Goal: Find specific page/section: Find specific page/section

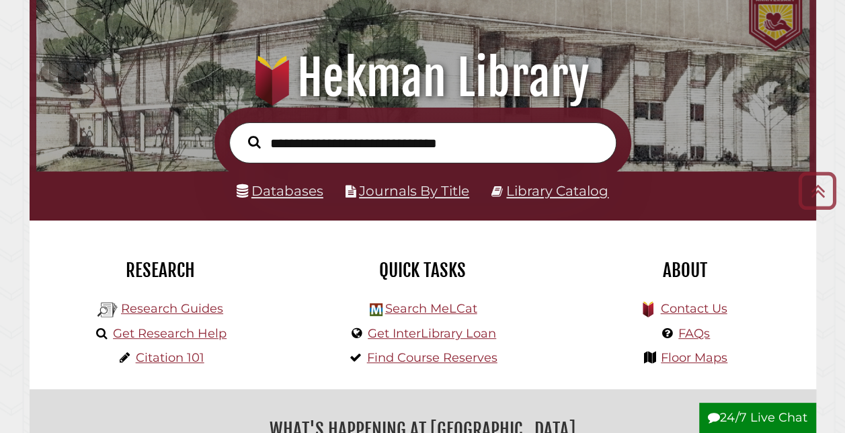
scroll to position [105, 0]
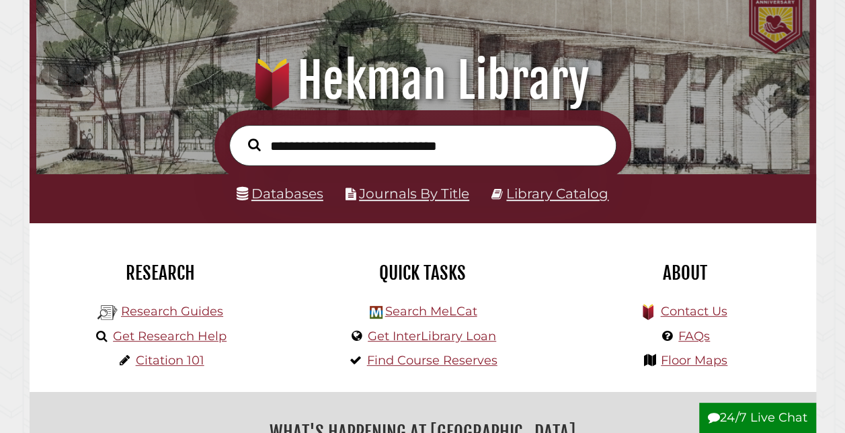
click at [398, 158] on input "text" at bounding box center [422, 145] width 387 height 40
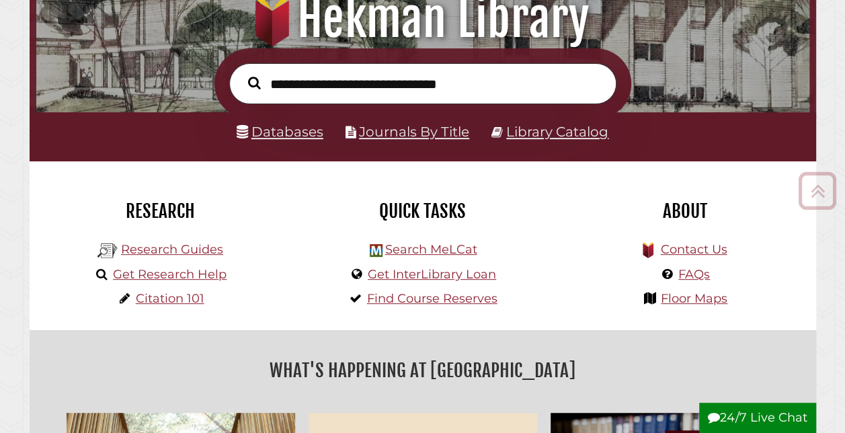
scroll to position [168, 0]
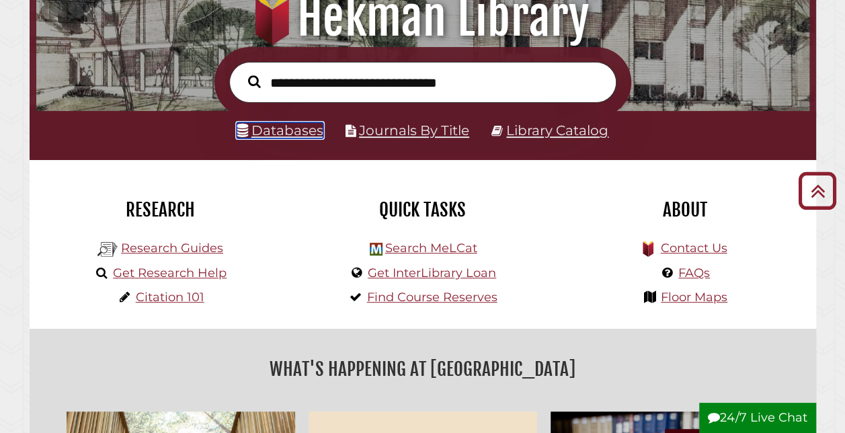
click at [304, 130] on link "Databases" at bounding box center [279, 130] width 87 height 16
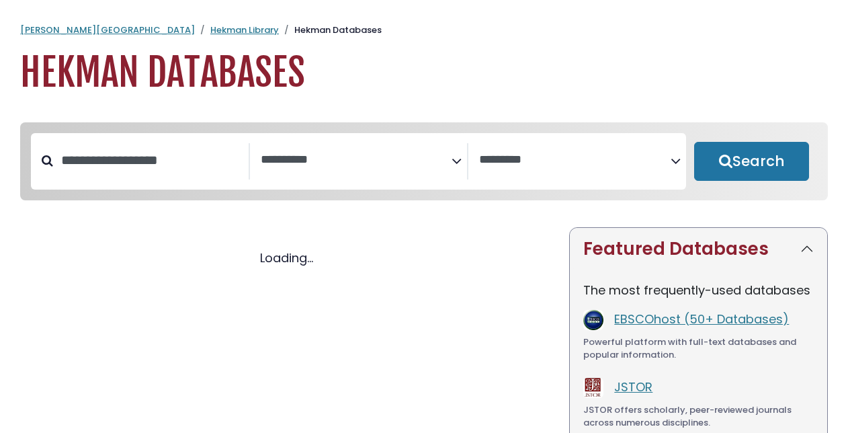
select select "Database Subject Filter"
select select "Database Vendors Filter"
select select "Database Subject Filter"
select select "Database Vendors Filter"
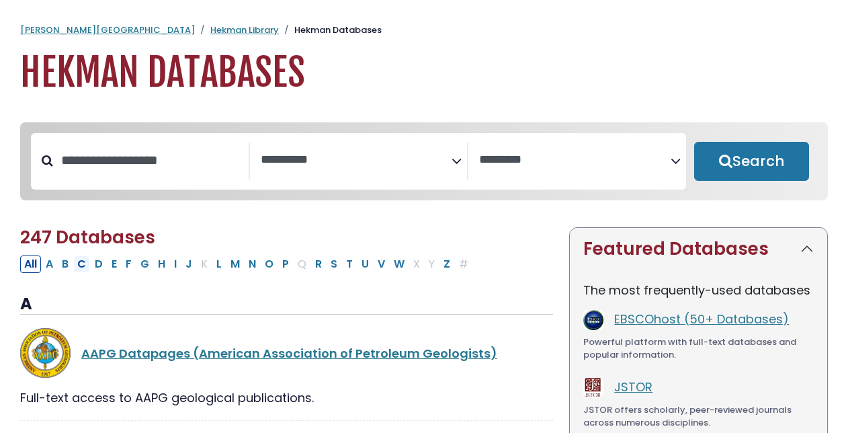
click at [84, 270] on button "C" at bounding box center [81, 263] width 17 height 17
select select "Database Subject Filter"
select select "Database Vendors Filter"
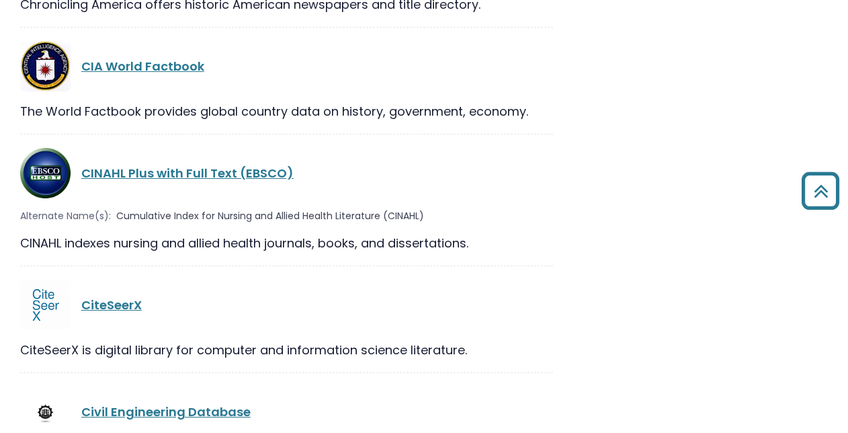
scroll to position [2211, 0]
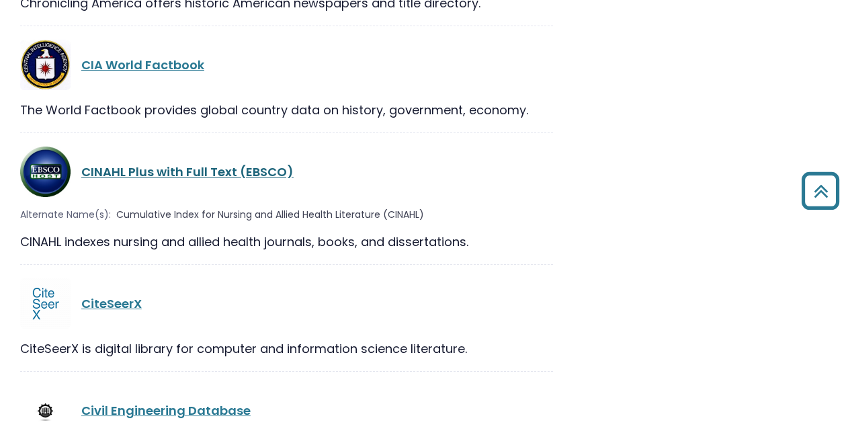
click at [170, 163] on link "CINAHL Plus with Full Text (EBSCO)" at bounding box center [187, 171] width 212 height 17
